Goal: Task Accomplishment & Management: Use online tool/utility

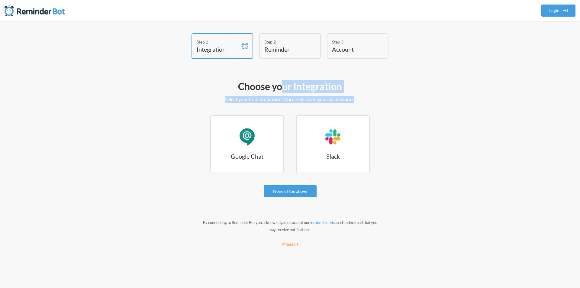
drag, startPoint x: 283, startPoint y: 89, endPoint x: 354, endPoint y: 97, distance: 71.8
click at [354, 97] on div "Choose your Integration Select your first integration. Once registered you can …" at bounding box center [290, 165] width 351 height 176
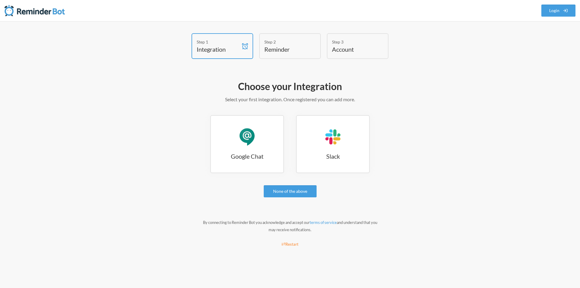
click at [287, 112] on div "Choose your Integration Select your first integration. Once registered you can …" at bounding box center [290, 165] width 351 height 176
click at [262, 151] on link "Google Chat Google Chat" at bounding box center [247, 144] width 74 height 58
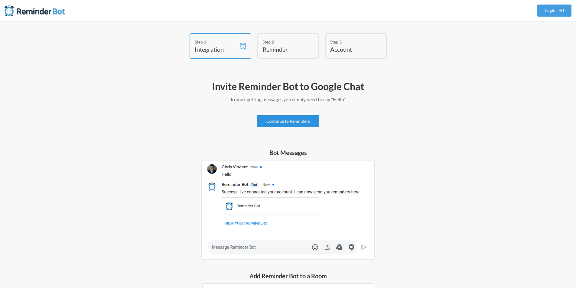
click at [286, 120] on link "Continue to Reminders" at bounding box center [288, 121] width 62 height 12
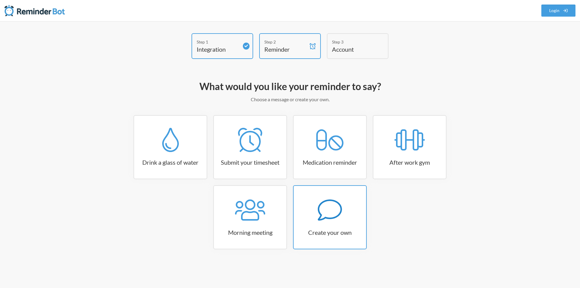
click at [339, 203] on icon at bounding box center [330, 209] width 24 height 21
select select "08:30:00"
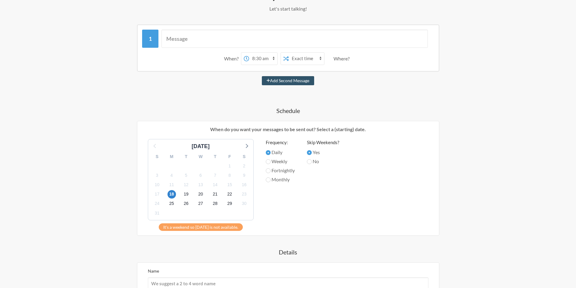
scroll to position [60, 0]
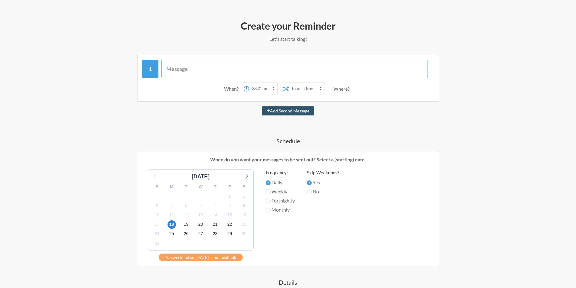
click at [209, 73] on input "text" at bounding box center [294, 69] width 266 height 18
type input "30 min of study"
click at [253, 87] on select "12:00 am 12:15 am 12:30 am 12:45 am 1:00 am 1:15 am 1:30 am 1:45 am 2:00 am 2:1…" at bounding box center [263, 89] width 28 height 12
select select "04:00:00"
click at [249, 83] on select "12:00 am 12:15 am 12:30 am 12:45 am 1:00 am 1:15 am 1:30 am 1:45 am 2:00 am 2:1…" at bounding box center [263, 89] width 28 height 12
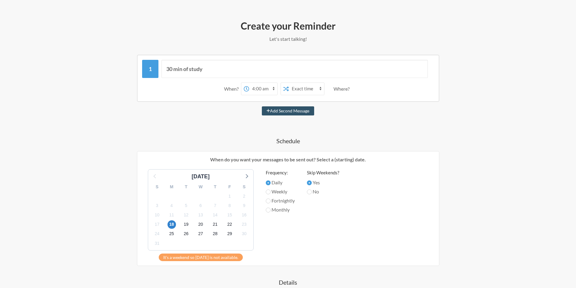
click at [308, 90] on select "Exact time Random time" at bounding box center [306, 89] width 35 height 12
click at [309, 88] on select "Exact time Random time" at bounding box center [306, 89] width 35 height 12
click at [359, 89] on div "When? 12:00 am 12:15 am 12:30 am 12:45 am 1:00 am 1:15 am 1:30 am 1:45 am 2:00 …" at bounding box center [288, 88] width 292 height 19
click at [344, 89] on div "Where?" at bounding box center [342, 88] width 18 height 13
drag, startPoint x: 340, startPoint y: 88, endPoint x: 357, endPoint y: 89, distance: 17.2
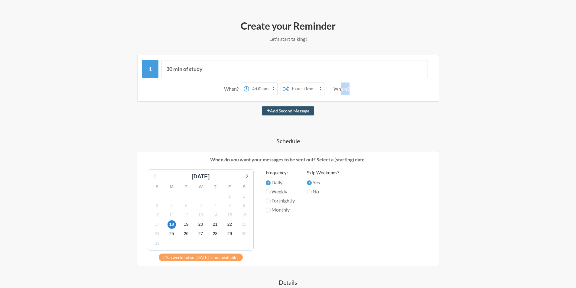
click at [357, 89] on div "When? 12:00 am 12:15 am 12:30 am 12:45 am 1:00 am 1:15 am 1:30 am 1:45 am 2:00 …" at bounding box center [288, 88] width 292 height 19
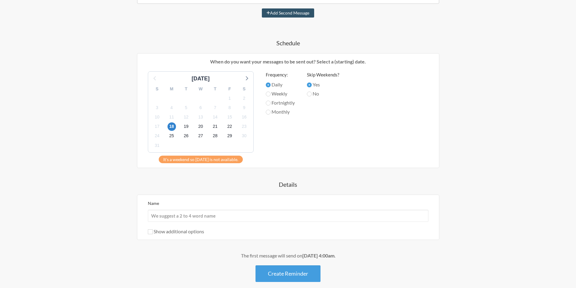
scroll to position [128, 0]
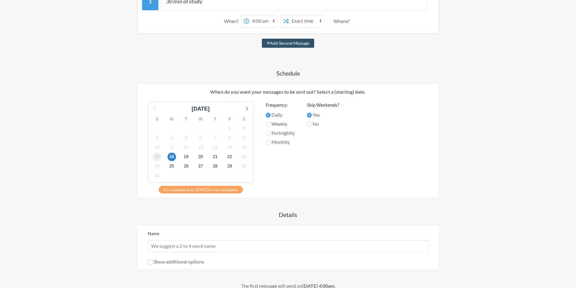
click at [156, 156] on span "17" at bounding box center [157, 157] width 8 height 8
click at [155, 158] on span "17" at bounding box center [157, 157] width 8 height 8
click at [270, 115] on label "Daily" at bounding box center [280, 114] width 29 height 7
click at [270, 115] on input "Daily" at bounding box center [268, 115] width 5 height 5
click at [184, 157] on span "19" at bounding box center [186, 157] width 8 height 8
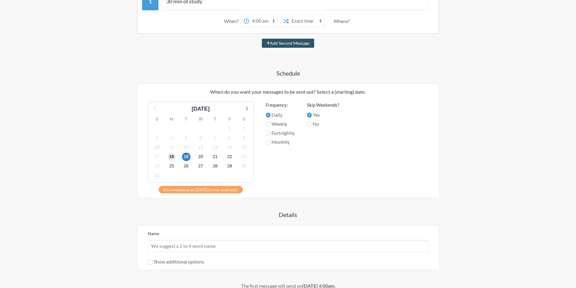
click at [170, 158] on span "18" at bounding box center [171, 157] width 8 height 8
click at [152, 107] on div "August 2025" at bounding box center [200, 109] width 99 height 8
click at [245, 108] on icon at bounding box center [246, 108] width 8 height 8
click at [155, 107] on icon at bounding box center [154, 108] width 2 height 4
click at [172, 158] on span "18" at bounding box center [171, 157] width 8 height 8
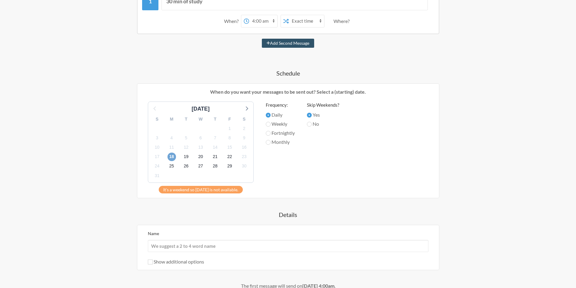
click at [172, 158] on span "18" at bounding box center [171, 157] width 8 height 8
click at [157, 155] on span "17" at bounding box center [157, 157] width 8 height 8
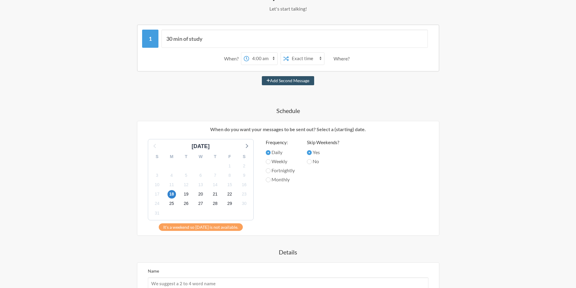
scroll to position [151, 0]
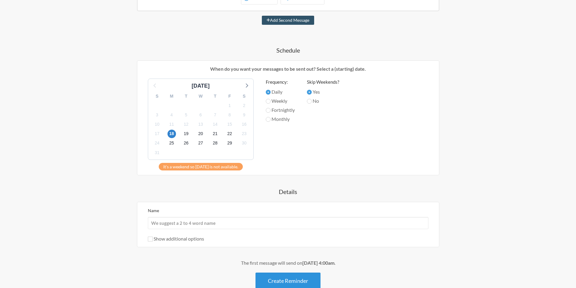
click at [287, 280] on button "Create Reminder" at bounding box center [287, 281] width 65 height 17
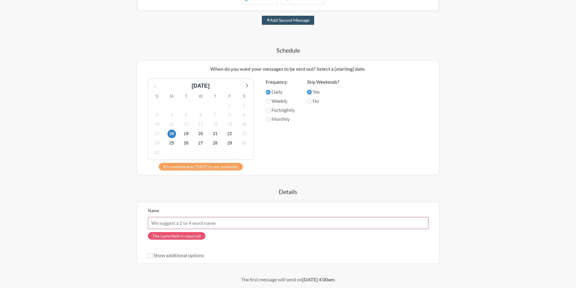
scroll to position [205, 0]
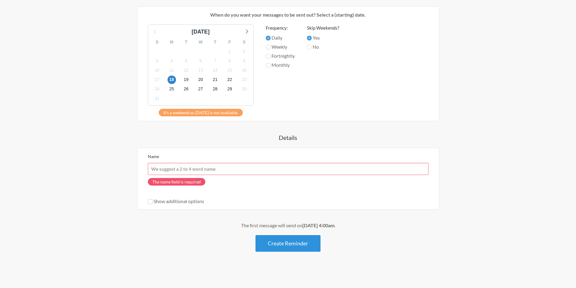
click at [274, 242] on button "Create Reminder" at bounding box center [287, 243] width 65 height 17
